Goal: Find specific page/section: Find specific page/section

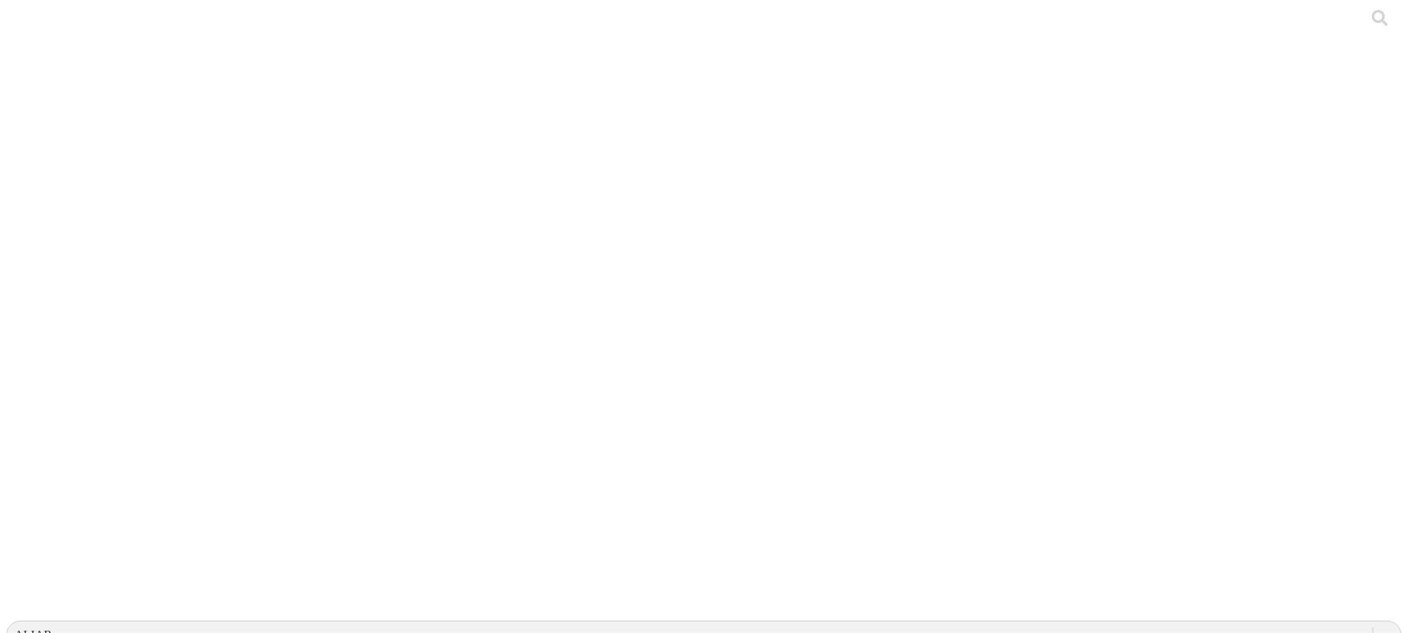
click at [15, 34] on icon at bounding box center [29, 312] width 47 height 612
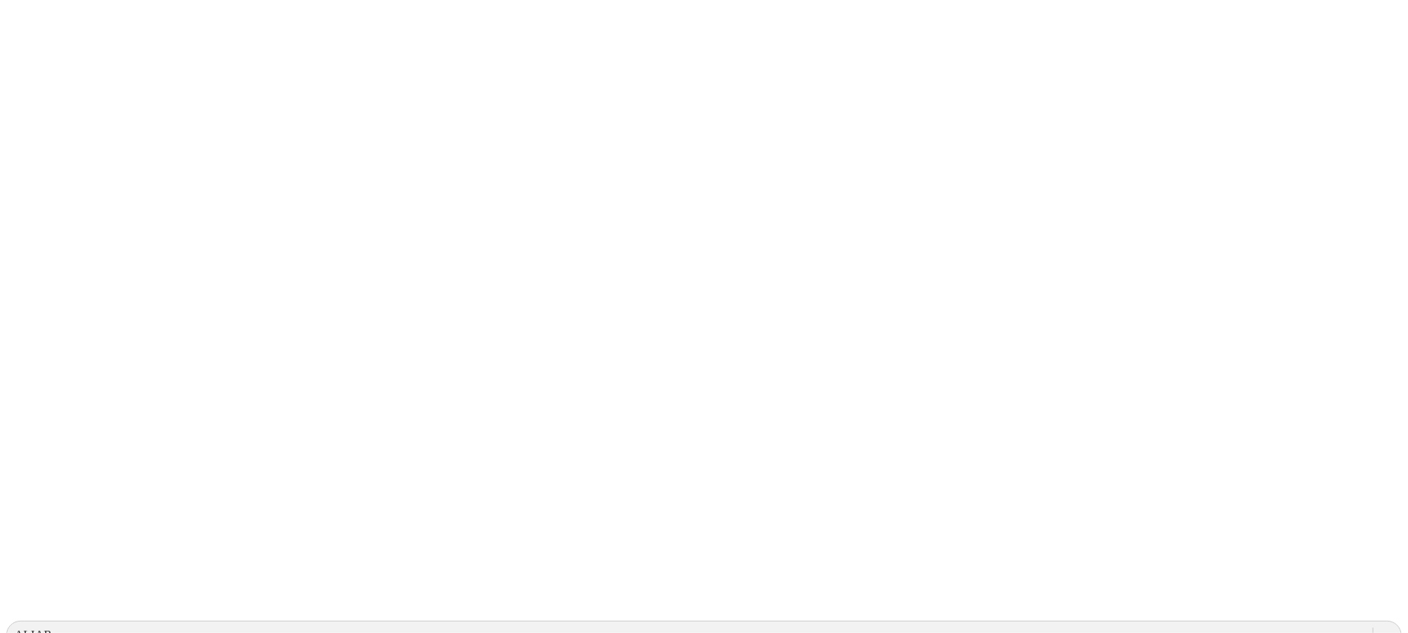
type input "CASCABELES 8"
